Goal: Task Accomplishment & Management: Manage account settings

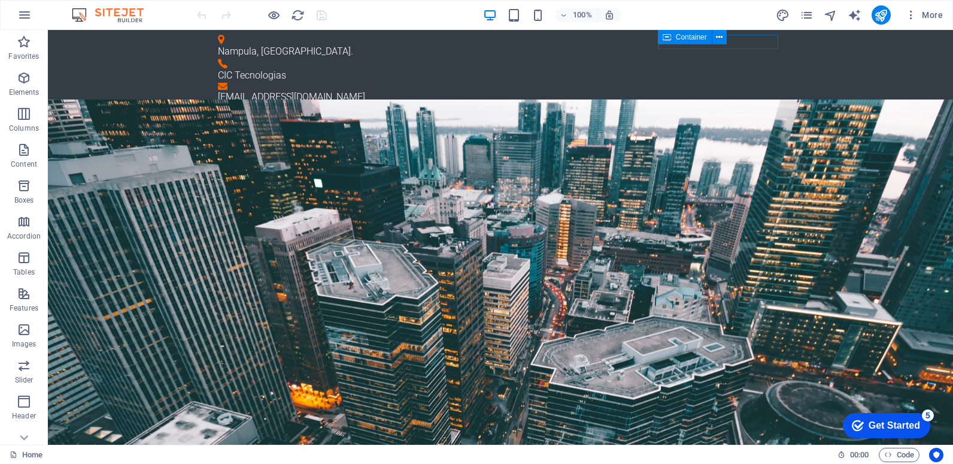
click at [135, 19] on img at bounding box center [114, 15] width 90 height 14
click at [135, 18] on img at bounding box center [114, 15] width 90 height 14
click at [134, 18] on img at bounding box center [114, 15] width 90 height 14
click at [829, 15] on icon "navigator" at bounding box center [831, 15] width 14 height 14
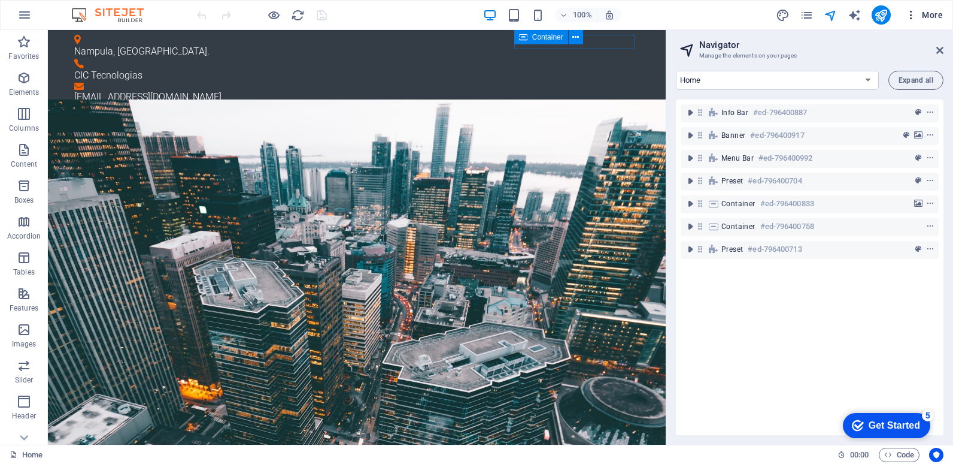
click at [912, 19] on icon "button" at bounding box center [912, 15] width 12 height 12
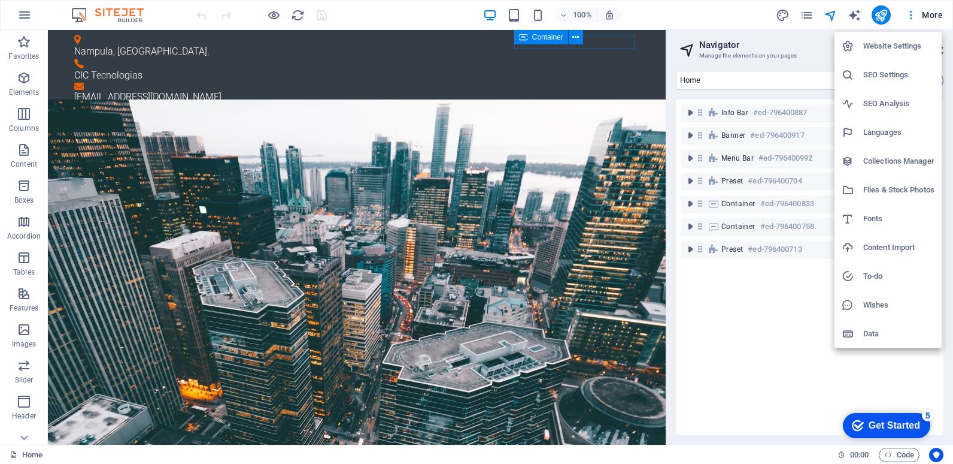
click at [894, 46] on h6 "Website Settings" at bounding box center [899, 46] width 71 height 14
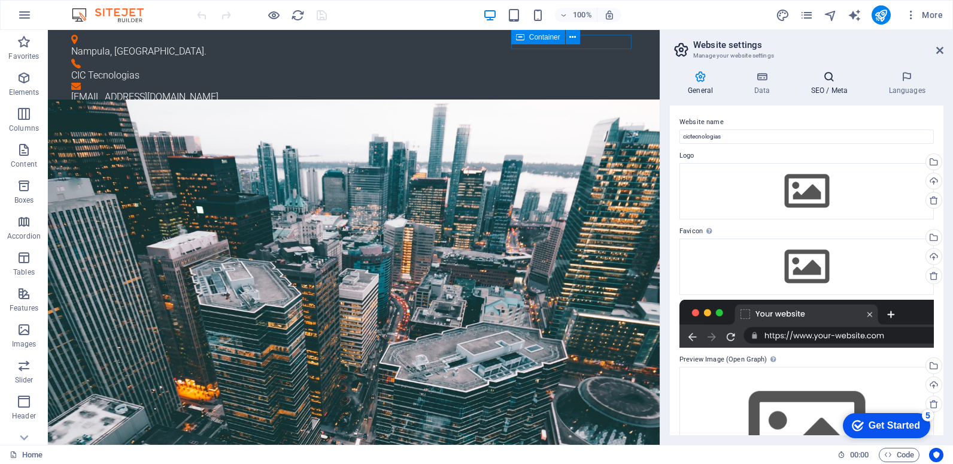
click at [833, 87] on h4 "SEO / Meta" at bounding box center [832, 83] width 78 height 25
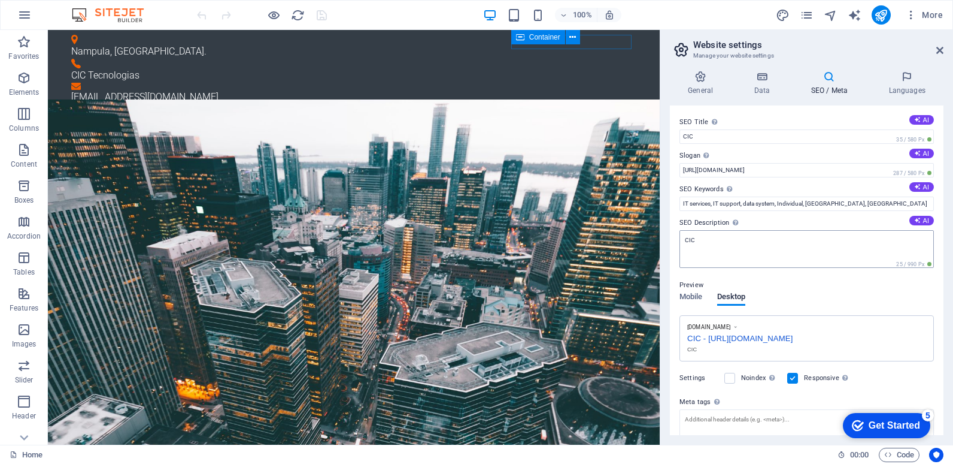
scroll to position [89, 0]
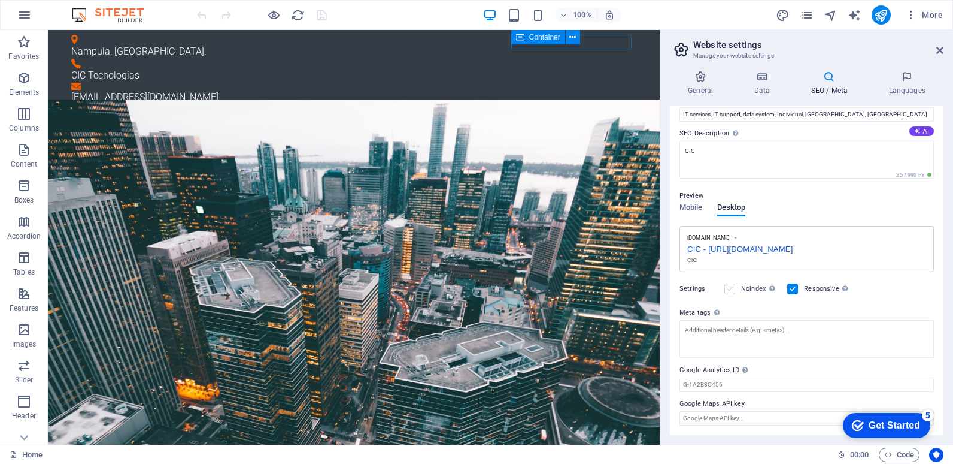
click at [731, 287] on label at bounding box center [730, 288] width 11 height 11
click at [0, 0] on input "Noindex Instruct search engines to exclude this website from search results." at bounding box center [0, 0] width 0 height 0
click at [731, 288] on label at bounding box center [730, 288] width 11 height 11
click at [0, 0] on input "Noindex Instruct search engines to exclude this website from search results." at bounding box center [0, 0] width 0 height 0
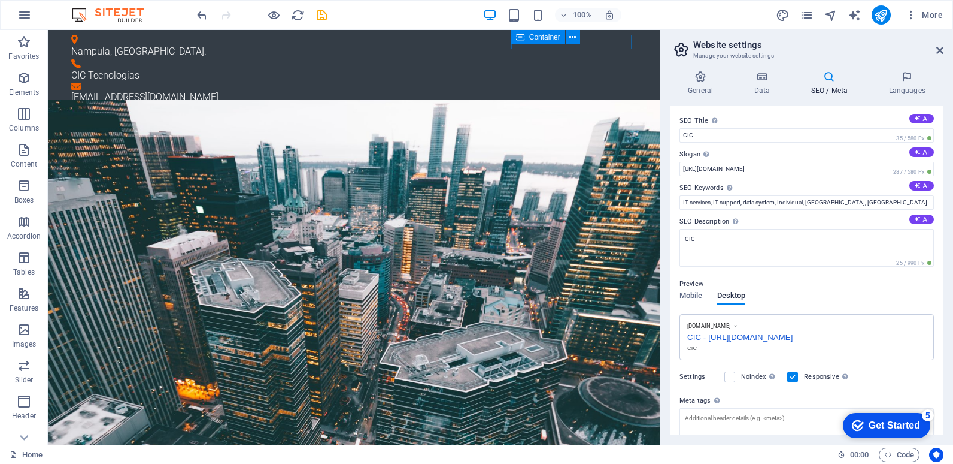
scroll to position [0, 0]
click at [860, 201] on input "IT services, IT support, data system, Individual, [GEOGRAPHIC_DATA], [GEOGRAPHI…" at bounding box center [807, 203] width 255 height 14
type input "IT services, IT support, data system, Individual"
click at [892, 341] on div "CIC - [URL][DOMAIN_NAME]" at bounding box center [807, 337] width 239 height 13
click at [708, 84] on h4 "General" at bounding box center [703, 83] width 66 height 25
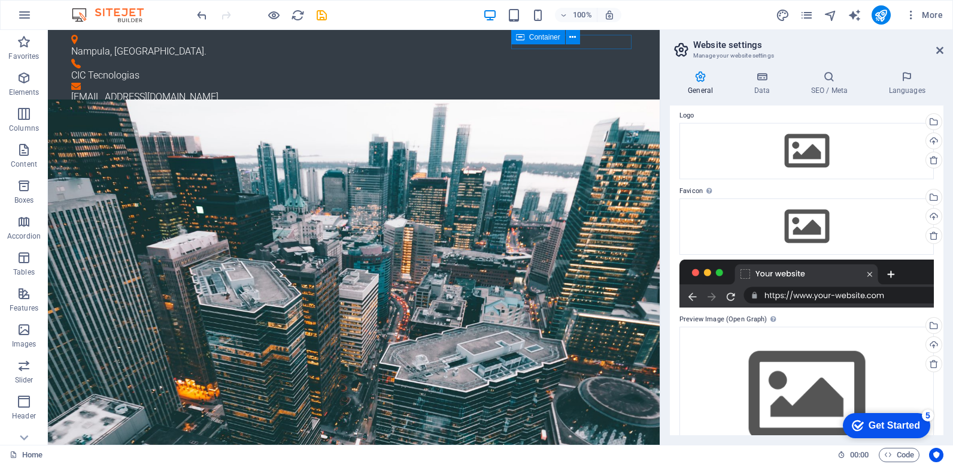
scroll to position [79, 0]
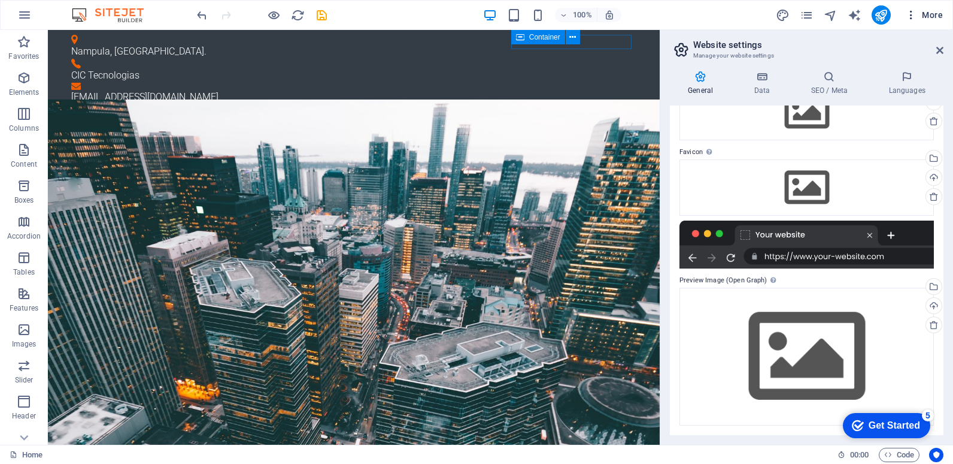
click at [937, 14] on span "More" at bounding box center [925, 15] width 38 height 12
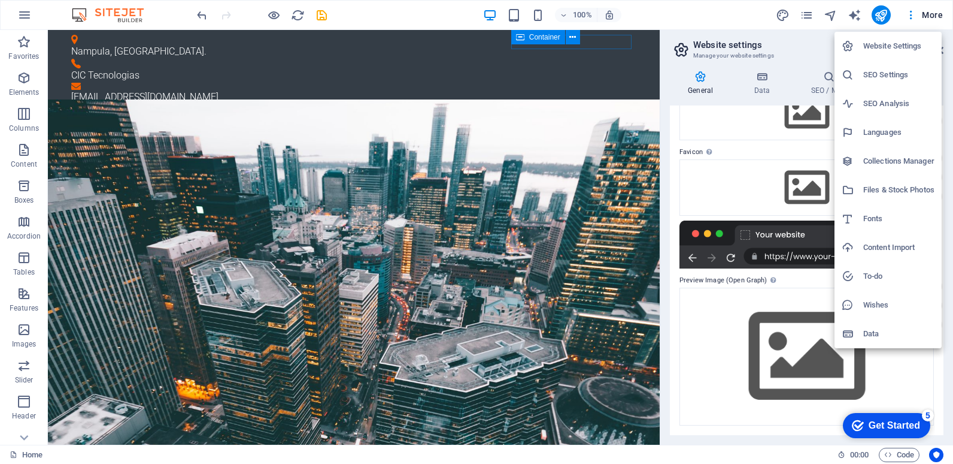
click at [25, 438] on div at bounding box center [476, 232] width 953 height 464
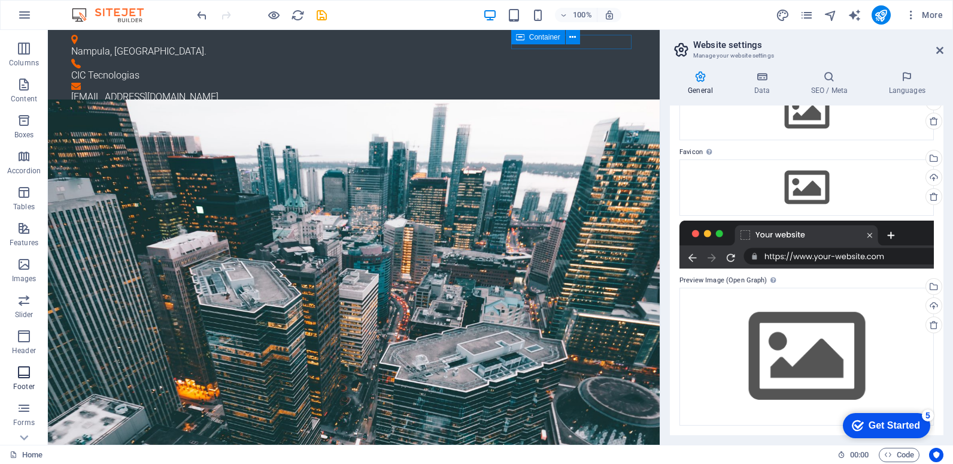
scroll to position [125, 0]
click at [941, 50] on icon at bounding box center [940, 51] width 7 height 10
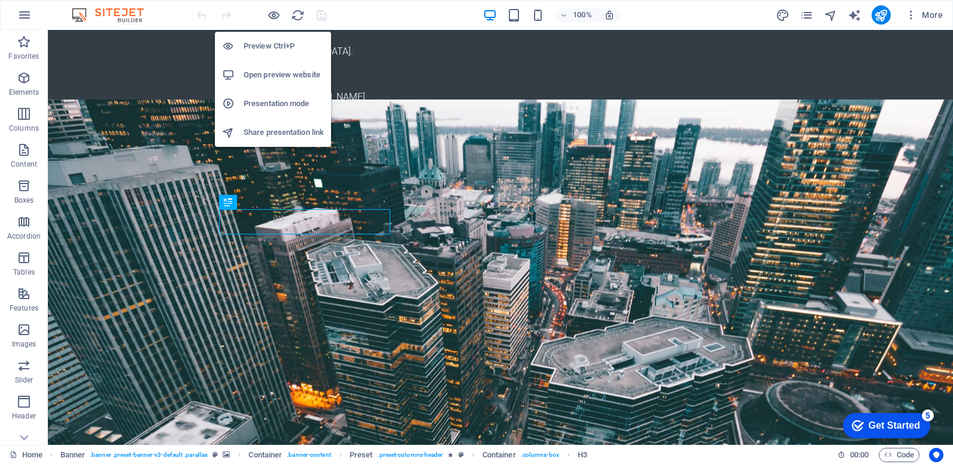
click at [273, 134] on h6 "Share presentation link" at bounding box center [284, 132] width 80 height 14
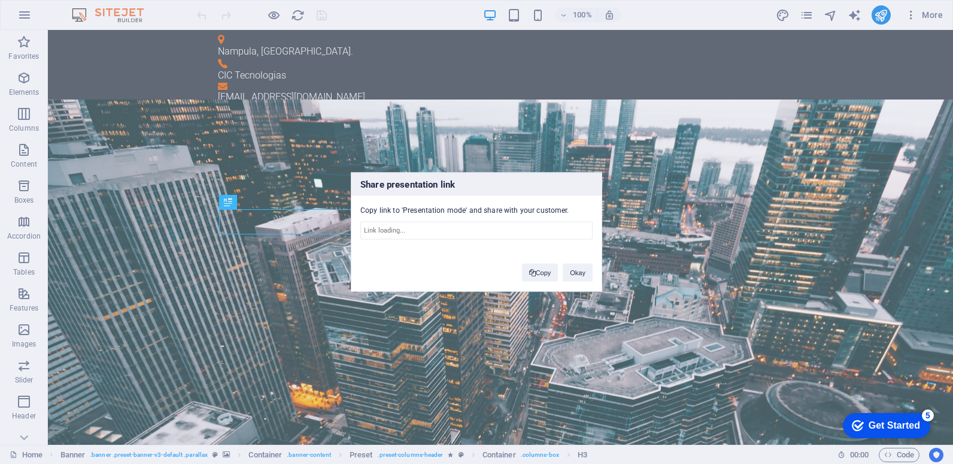
type input "https://cms.sitehub.io/presentation/1957168/c217599e0c09d4a6a95dd9c7db4f1b7fc6a…"
click at [588, 270] on button "Okay" at bounding box center [578, 273] width 30 height 18
